Goal: Task Accomplishment & Management: Manage account settings

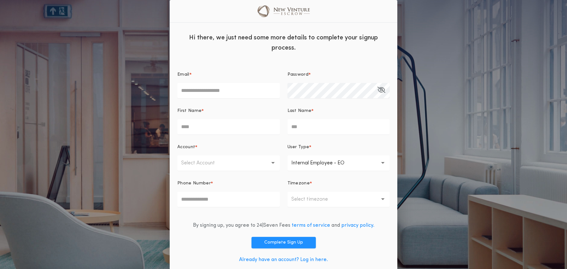
scroll to position [2, 0]
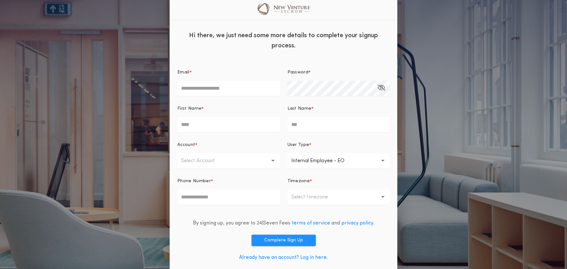
click at [215, 89] on input "Email *" at bounding box center [228, 88] width 103 height 15
type input "**********"
click at [377, 81] on button "Password *" at bounding box center [381, 88] width 8 height 15
click at [288, 81] on div at bounding box center [288, 81] width 0 height 0
click at [217, 122] on input "First Name *" at bounding box center [228, 124] width 103 height 15
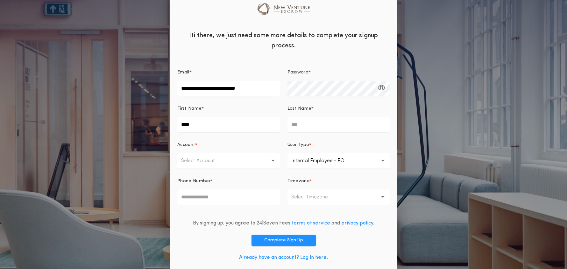
type input "****"
type input "***"
click at [205, 163] on p "Select Account" at bounding box center [203, 161] width 44 height 8
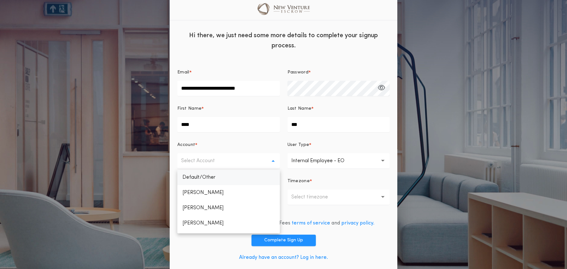
click at [204, 175] on p "Default/Other" at bounding box center [228, 177] width 103 height 15
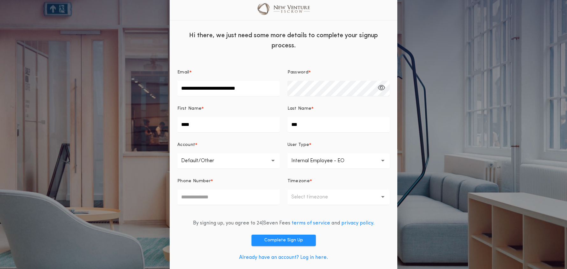
click at [315, 159] on p "Internal Employee - EO" at bounding box center [322, 161] width 63 height 8
click at [323, 177] on p "Internal Employee - EO" at bounding box center [339, 177] width 103 height 15
click at [232, 200] on input "Phone Number *" at bounding box center [228, 197] width 103 height 15
type input "**********"
click at [317, 199] on p "Select timezone" at bounding box center [314, 198] width 47 height 8
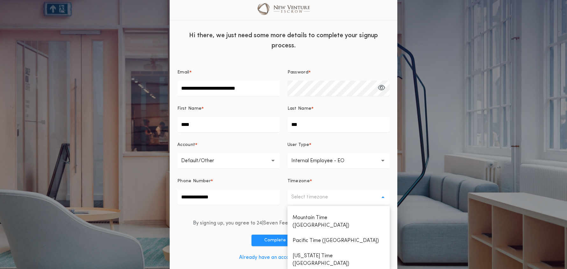
scroll to position [25, 0]
drag, startPoint x: 321, startPoint y: 235, endPoint x: 329, endPoint y: 233, distance: 8.5
click at [321, 235] on p "Pacific Time ([GEOGRAPHIC_DATA])" at bounding box center [339, 241] width 103 height 15
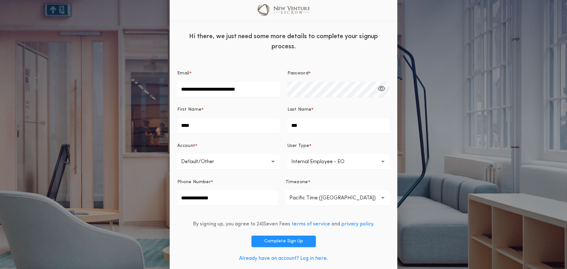
click at [335, 197] on p "Pacific Time ([GEOGRAPHIC_DATA])" at bounding box center [338, 199] width 97 height 8
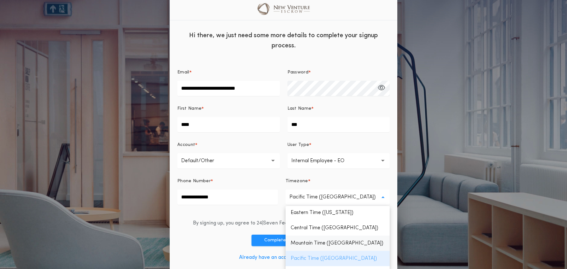
scroll to position [3, 0]
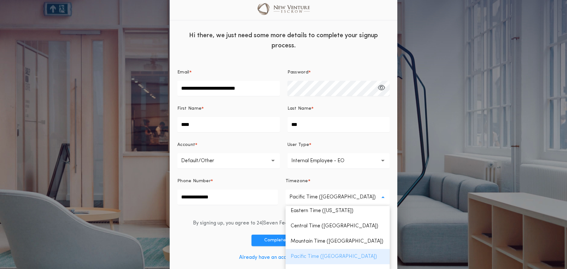
click at [333, 256] on p "Pacific Time ([GEOGRAPHIC_DATA])" at bounding box center [338, 256] width 104 height 15
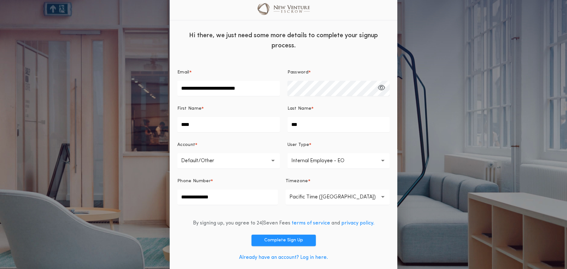
scroll to position [3, 0]
click at [291, 241] on button "Complete Sign Up" at bounding box center [284, 240] width 64 height 11
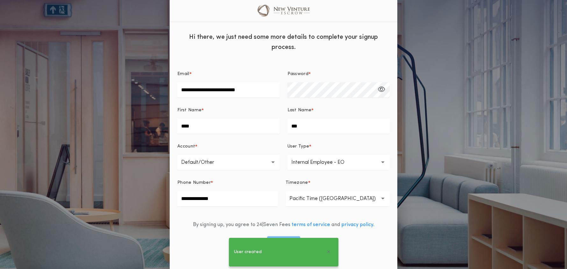
scroll to position [0, 0]
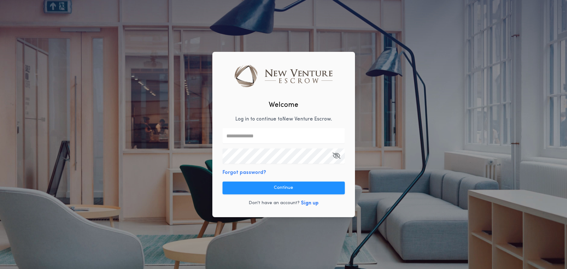
click at [267, 136] on input "text" at bounding box center [284, 135] width 122 height 15
type input "**********"
click at [324, 103] on div "**********" at bounding box center [283, 135] width 143 height 166
drag, startPoint x: 288, startPoint y: 187, endPoint x: 326, endPoint y: 190, distance: 38.3
click at [287, 187] on button "Continue" at bounding box center [284, 188] width 122 height 13
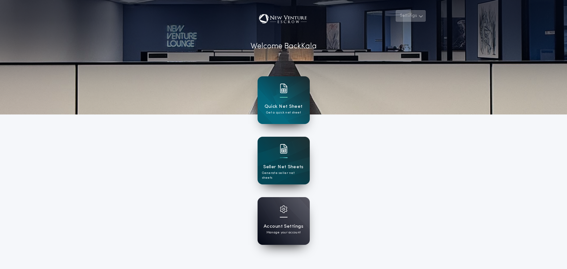
click at [410, 19] on button "Settings" at bounding box center [411, 15] width 30 height 11
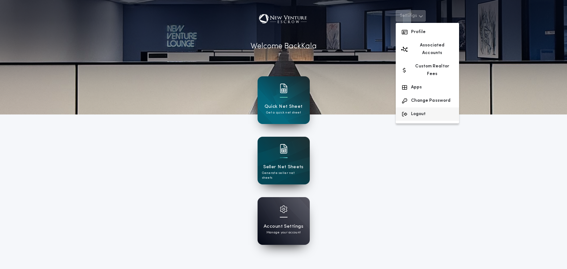
click at [417, 108] on button "Logout" at bounding box center [427, 114] width 63 height 13
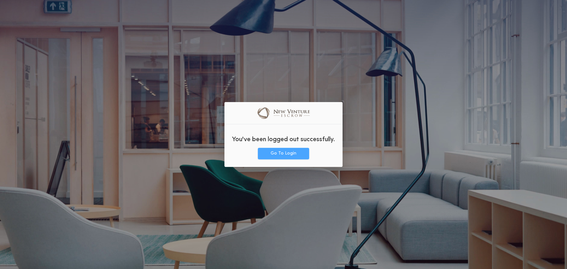
click at [278, 156] on button "Go To Login" at bounding box center [283, 153] width 51 height 11
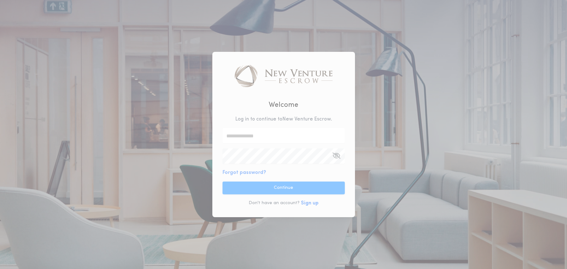
type input "**********"
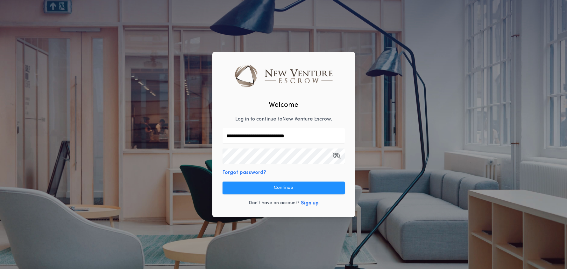
click at [276, 190] on button "Continue" at bounding box center [284, 188] width 122 height 13
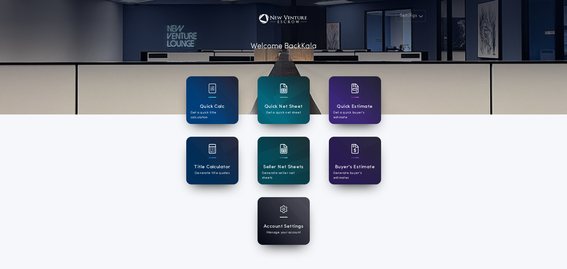
click at [282, 219] on div at bounding box center [284, 214] width 8 height 16
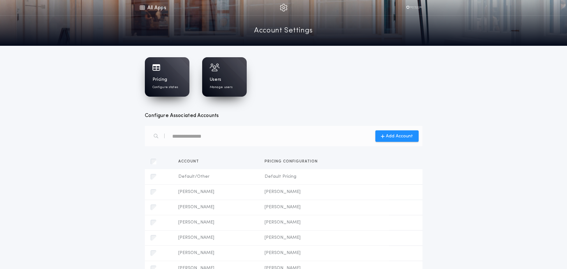
click at [224, 79] on div "Users Manage users" at bounding box center [224, 83] width 29 height 13
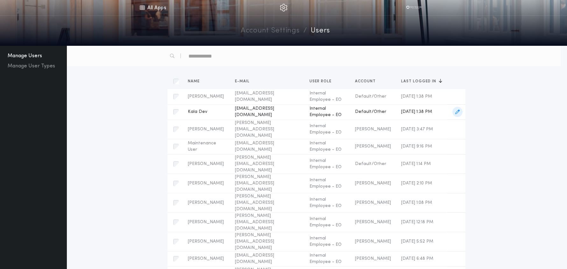
click at [458, 112] on icon "button" at bounding box center [457, 112] width 4 height 4
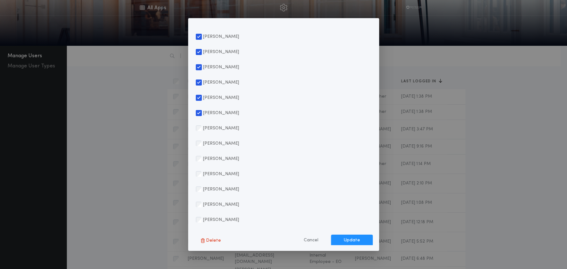
scroll to position [394, 0]
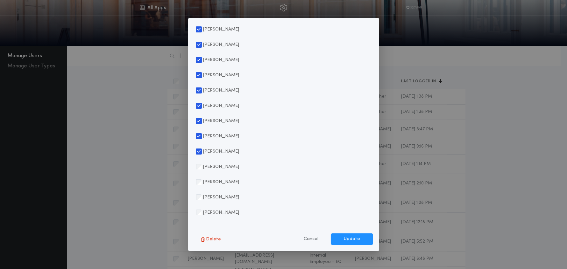
click at [196, 170] on div "[PERSON_NAME]" at bounding box center [217, 166] width 43 height 15
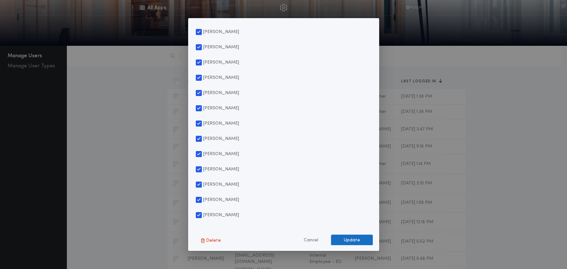
click at [344, 241] on button "Update" at bounding box center [352, 240] width 42 height 11
